Goal: Information Seeking & Learning: Find specific fact

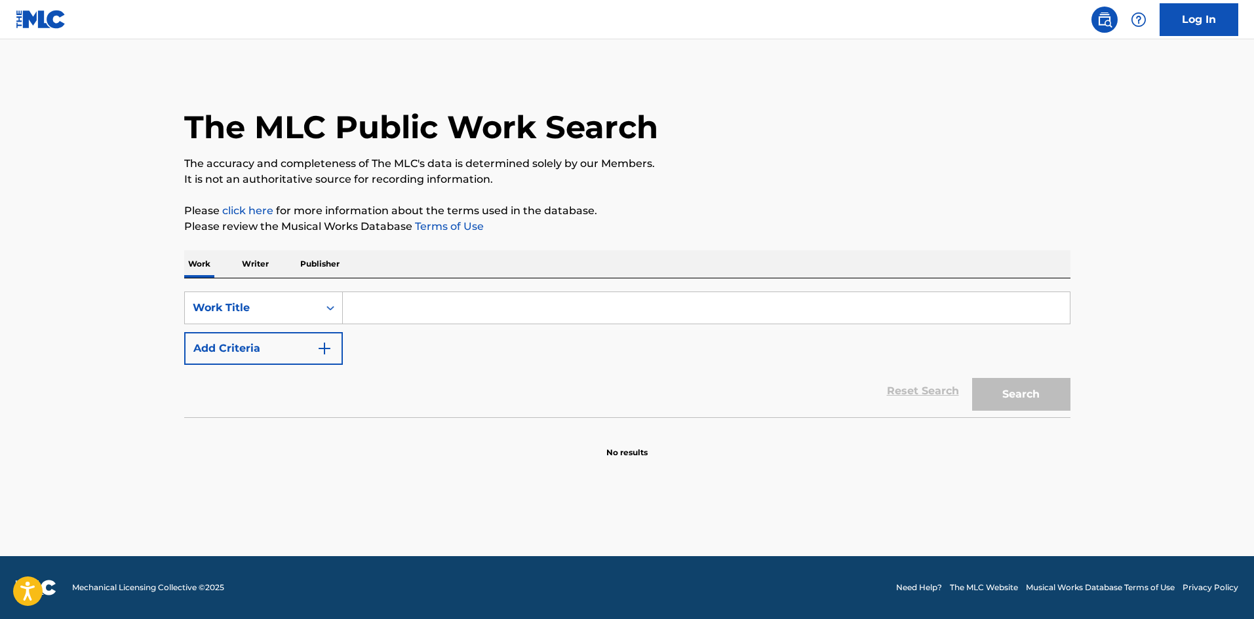
click at [390, 307] on input "Search Form" at bounding box center [706, 307] width 727 height 31
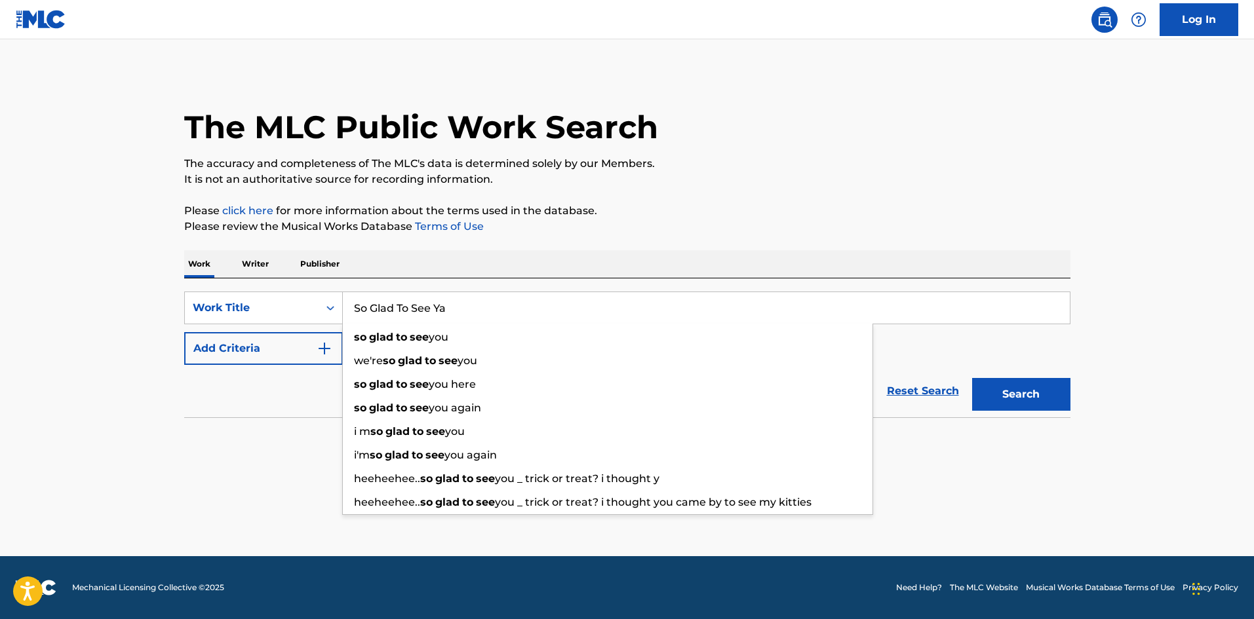
type input "So Glad To See Ya"
click at [972, 378] on button "Search" at bounding box center [1021, 394] width 98 height 33
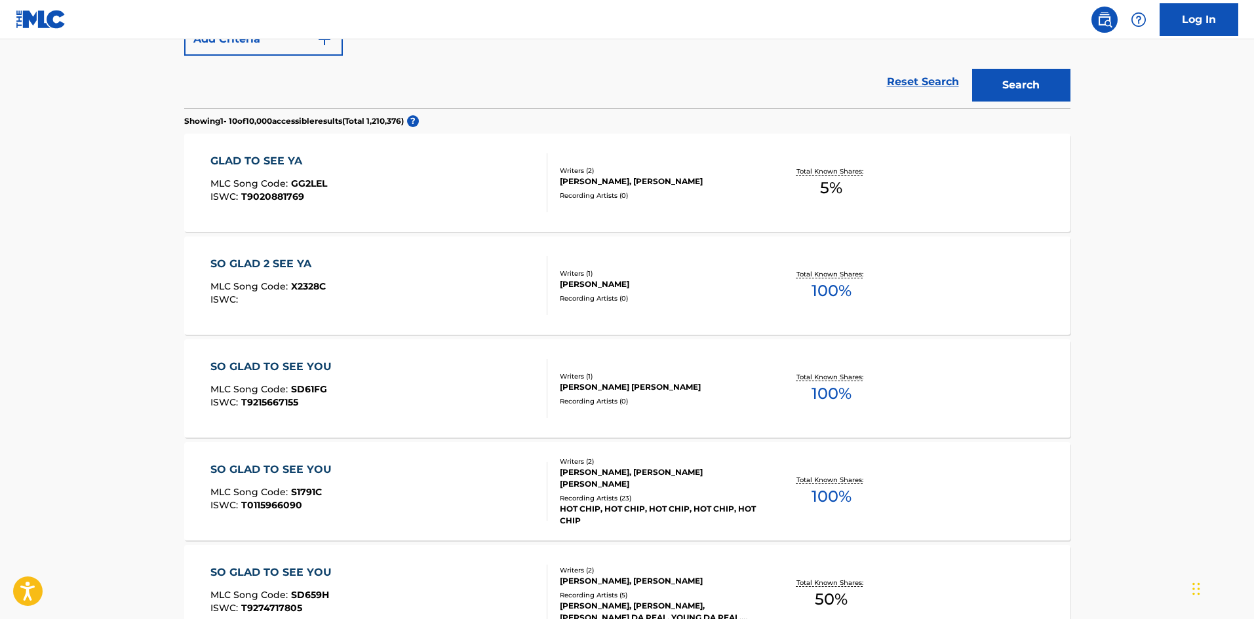
scroll to position [197, 0]
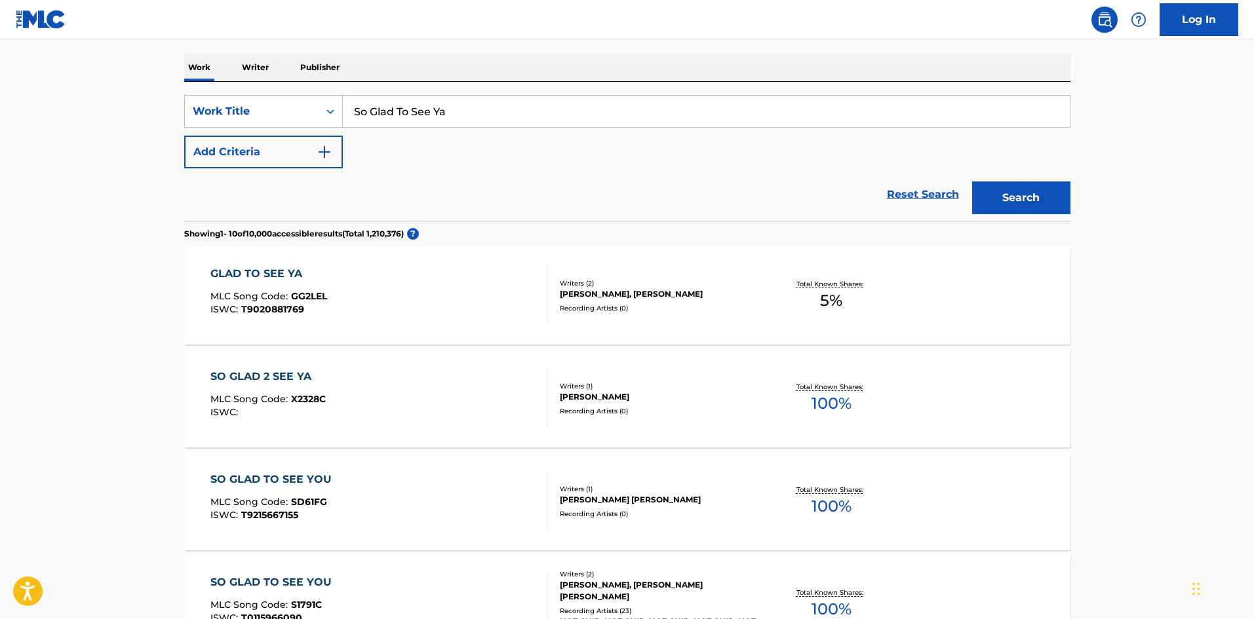
click at [278, 143] on button "Add Criteria" at bounding box center [263, 152] width 159 height 33
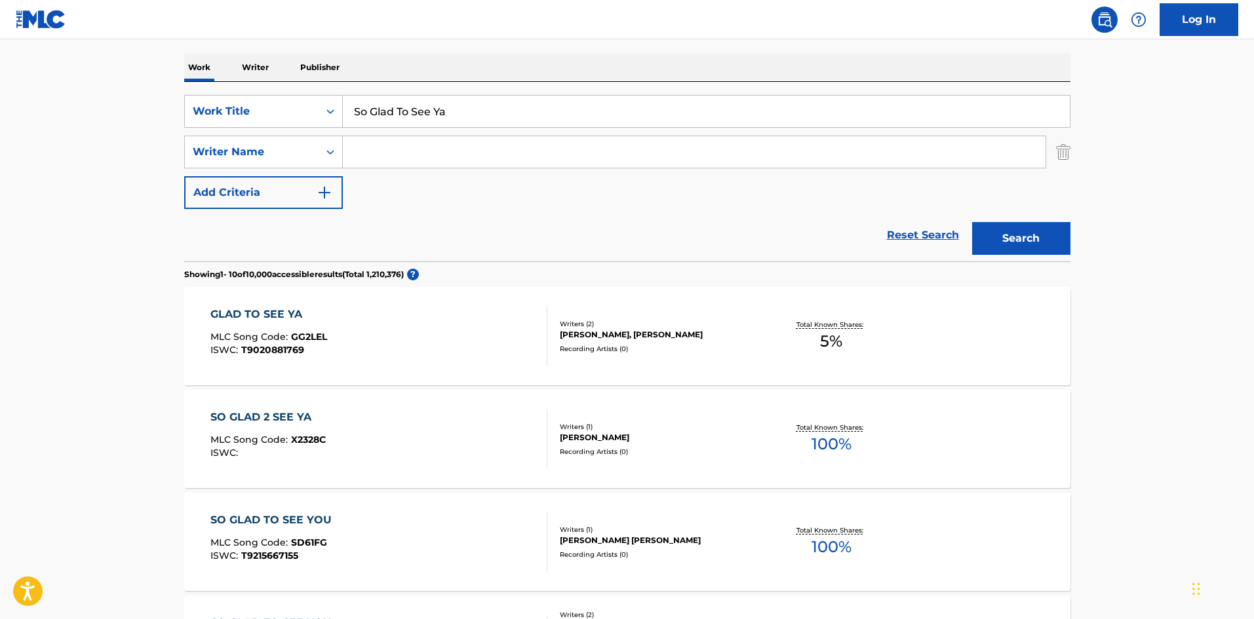
click at [488, 144] on input "Search Form" at bounding box center [694, 151] width 702 height 31
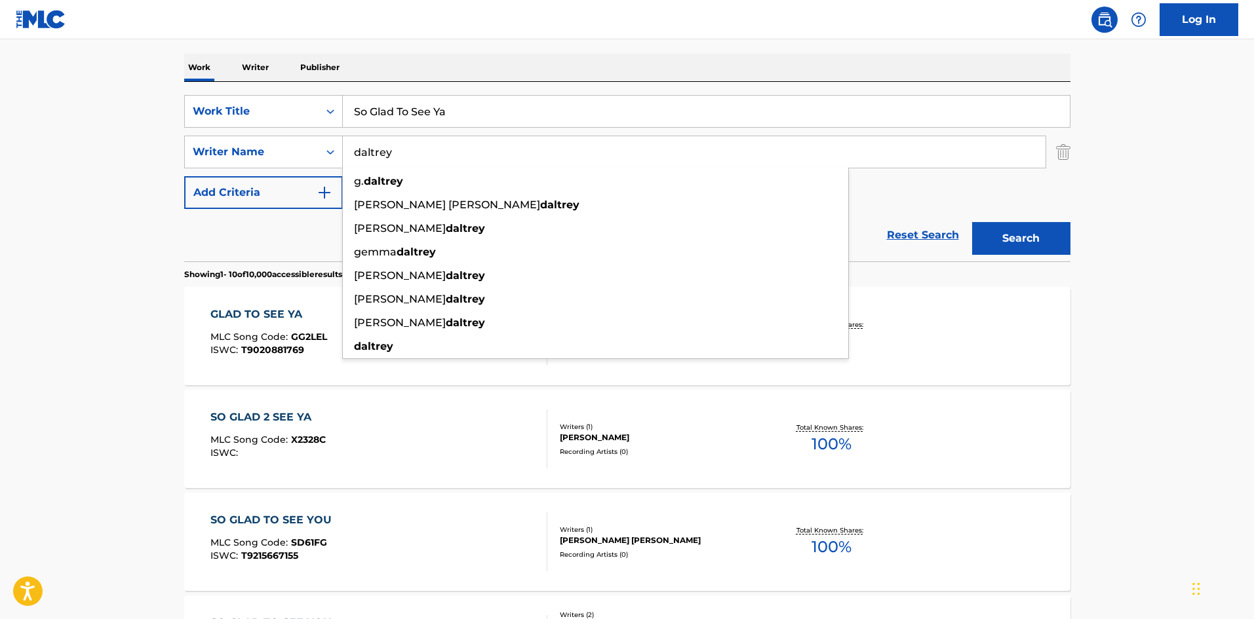
type input "daltrey"
click at [972, 222] on button "Search" at bounding box center [1021, 238] width 98 height 33
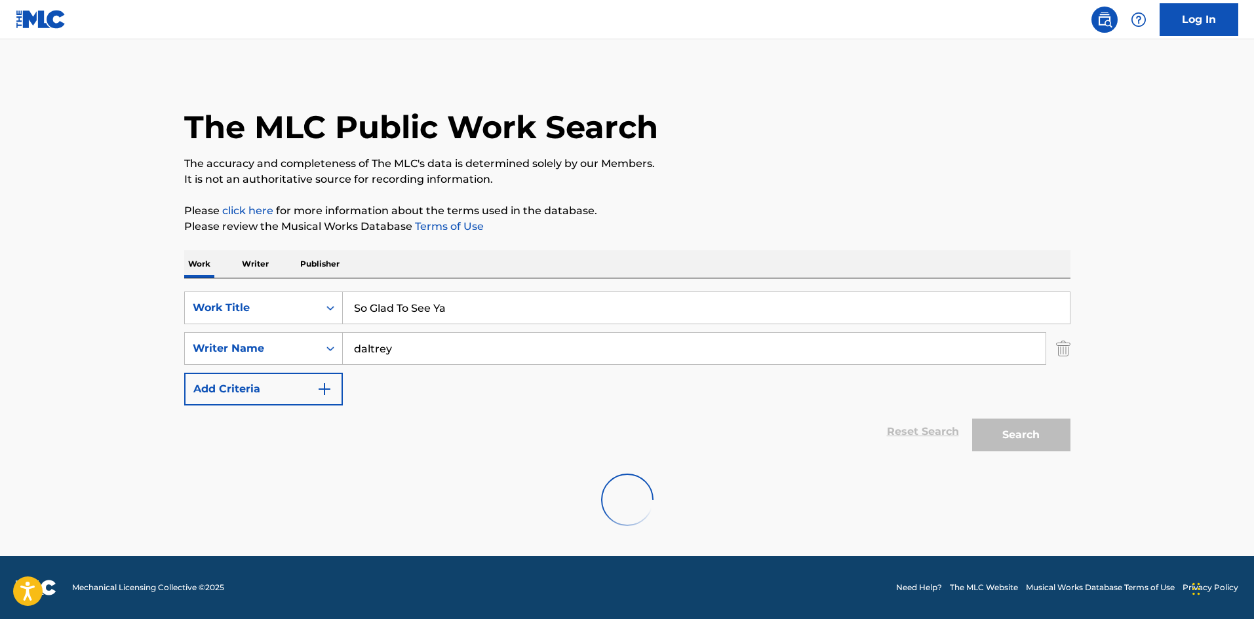
scroll to position [0, 0]
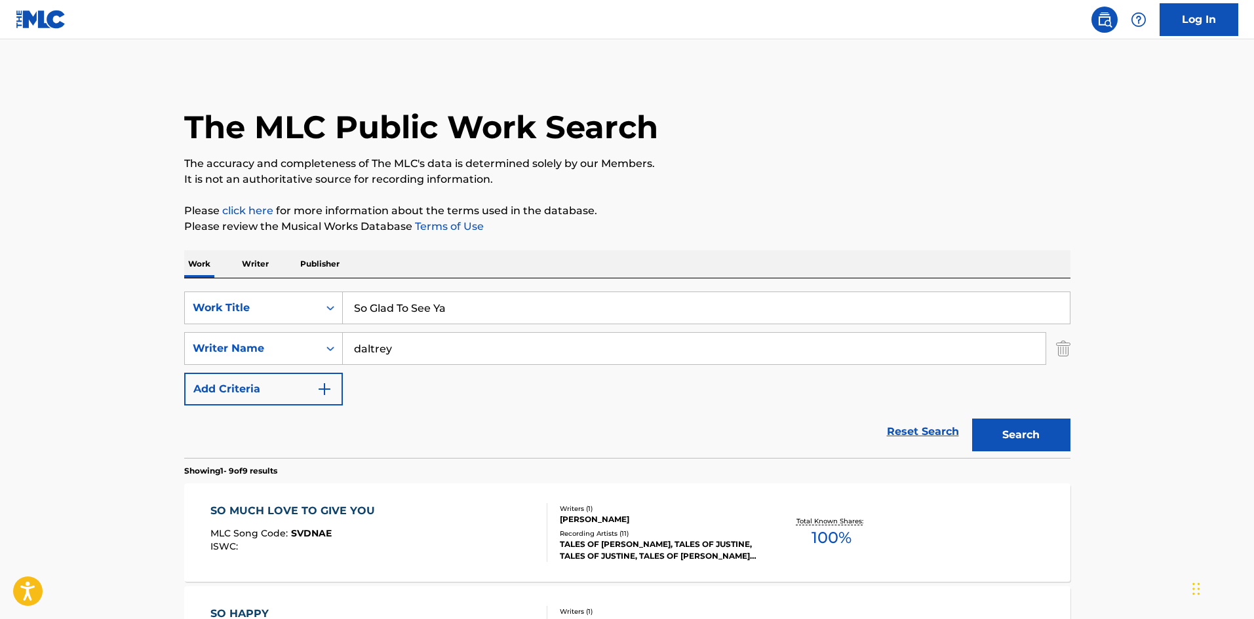
click at [478, 345] on input "daltrey" at bounding box center [694, 348] width 702 height 31
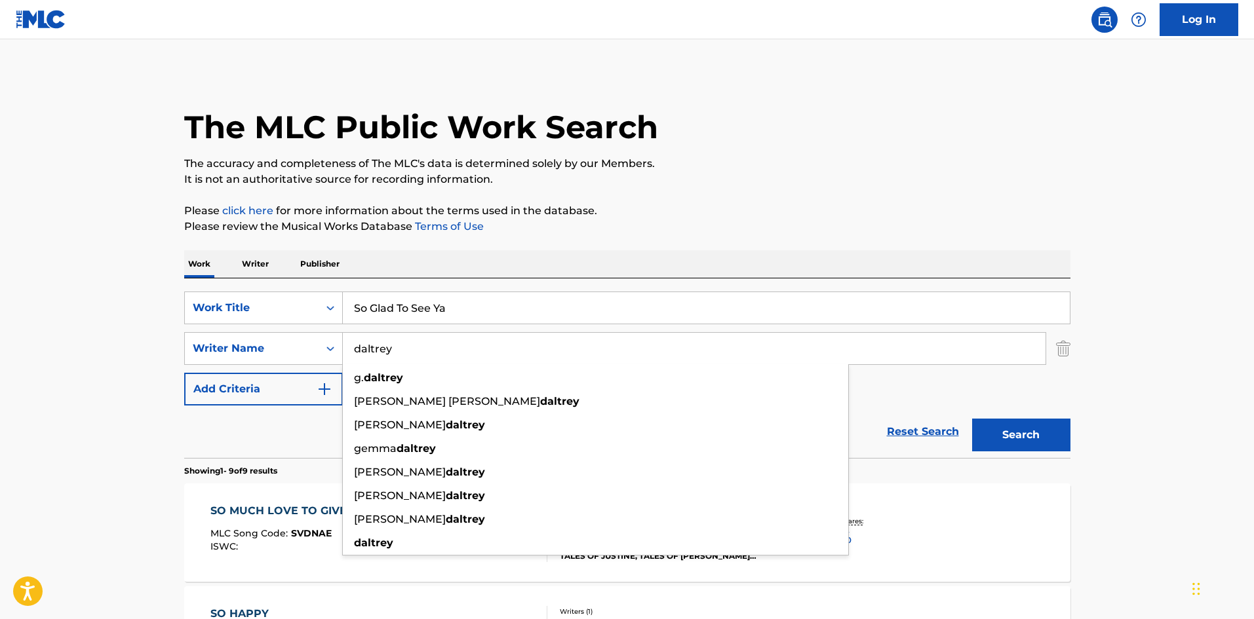
click at [242, 268] on p "Writer" at bounding box center [255, 264] width 35 height 28
